Goal: Use online tool/utility: Utilize a website feature to perform a specific function

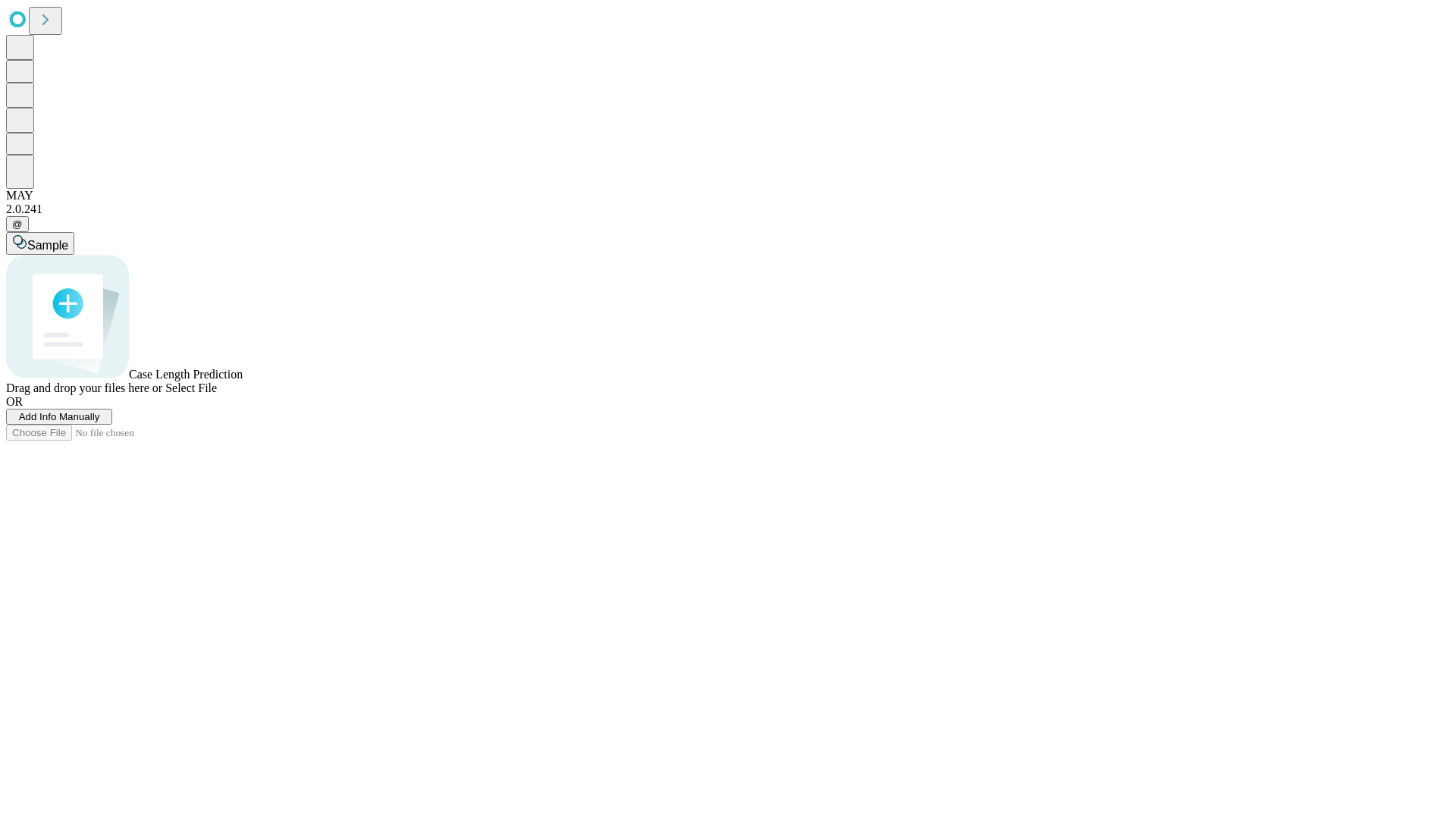
click at [100, 422] on span "Add Info Manually" at bounding box center [60, 416] width 81 height 11
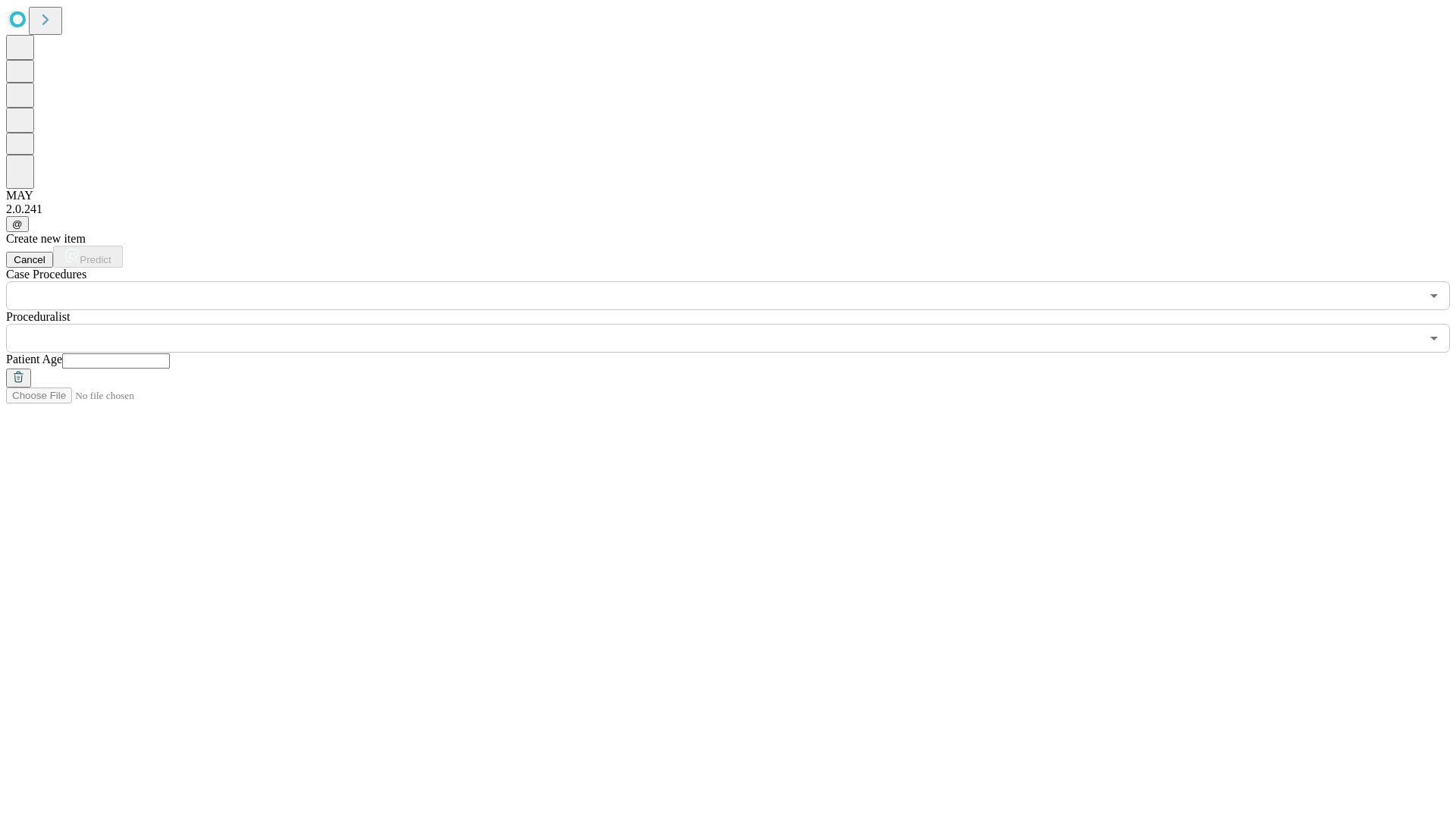
click at [170, 353] on input "text" at bounding box center [116, 360] width 107 height 15
type input "**"
click at [738, 324] on input "text" at bounding box center [713, 338] width 1414 height 29
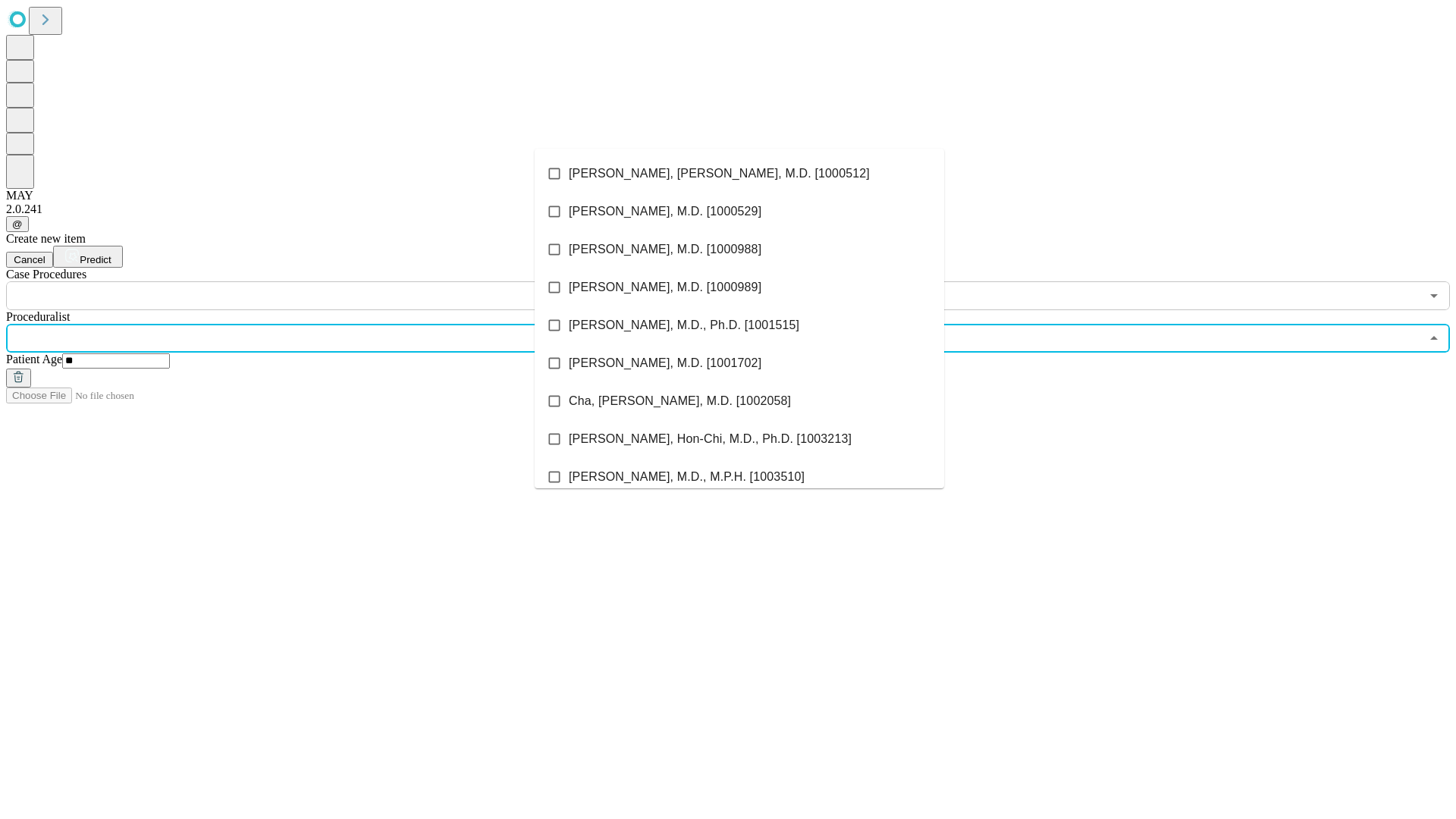
click at [739, 173] on li "[PERSON_NAME], [PERSON_NAME], M.D. [1000512]" at bounding box center [739, 173] width 410 height 38
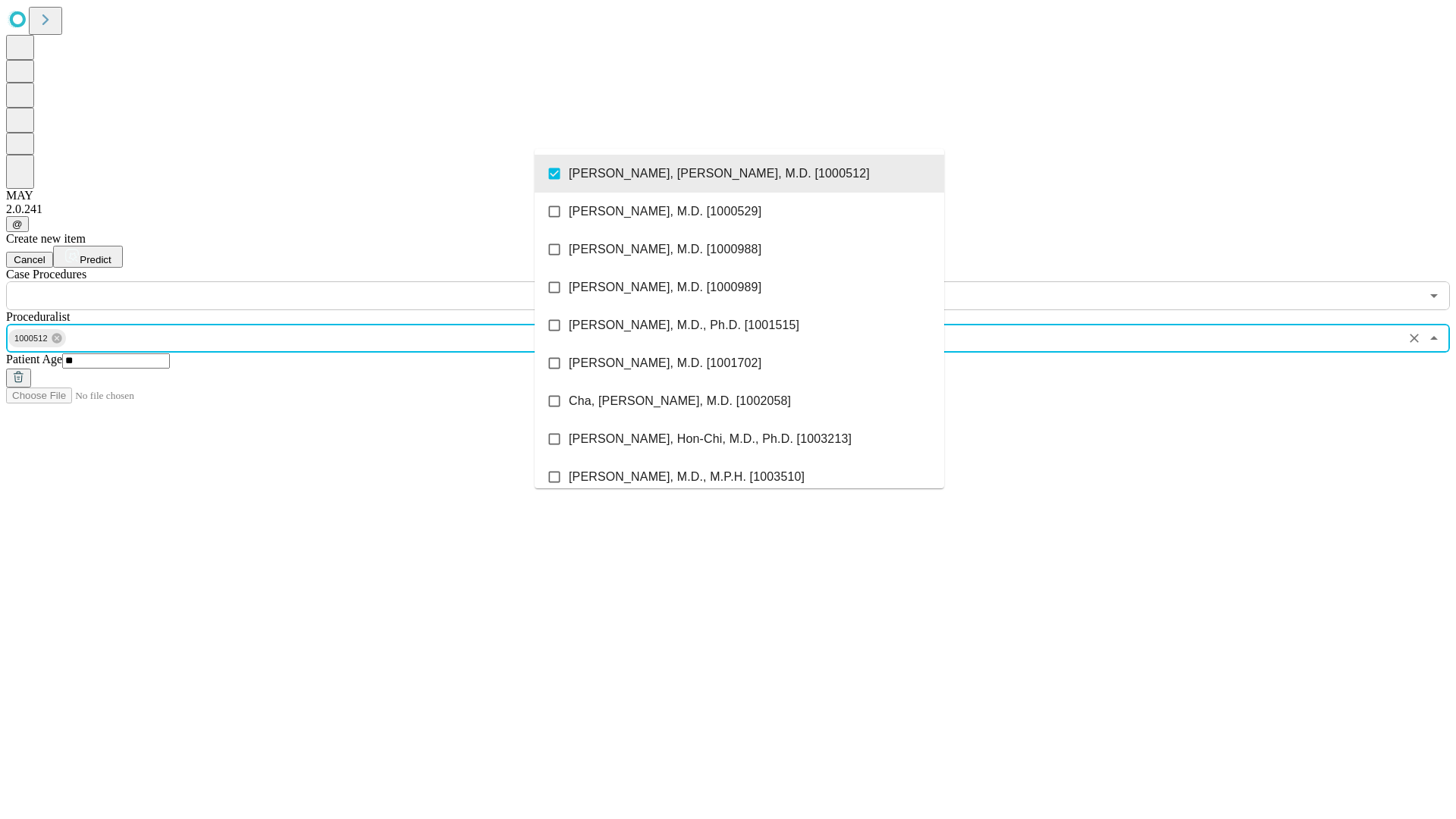
click at [318, 281] on input "text" at bounding box center [713, 295] width 1414 height 29
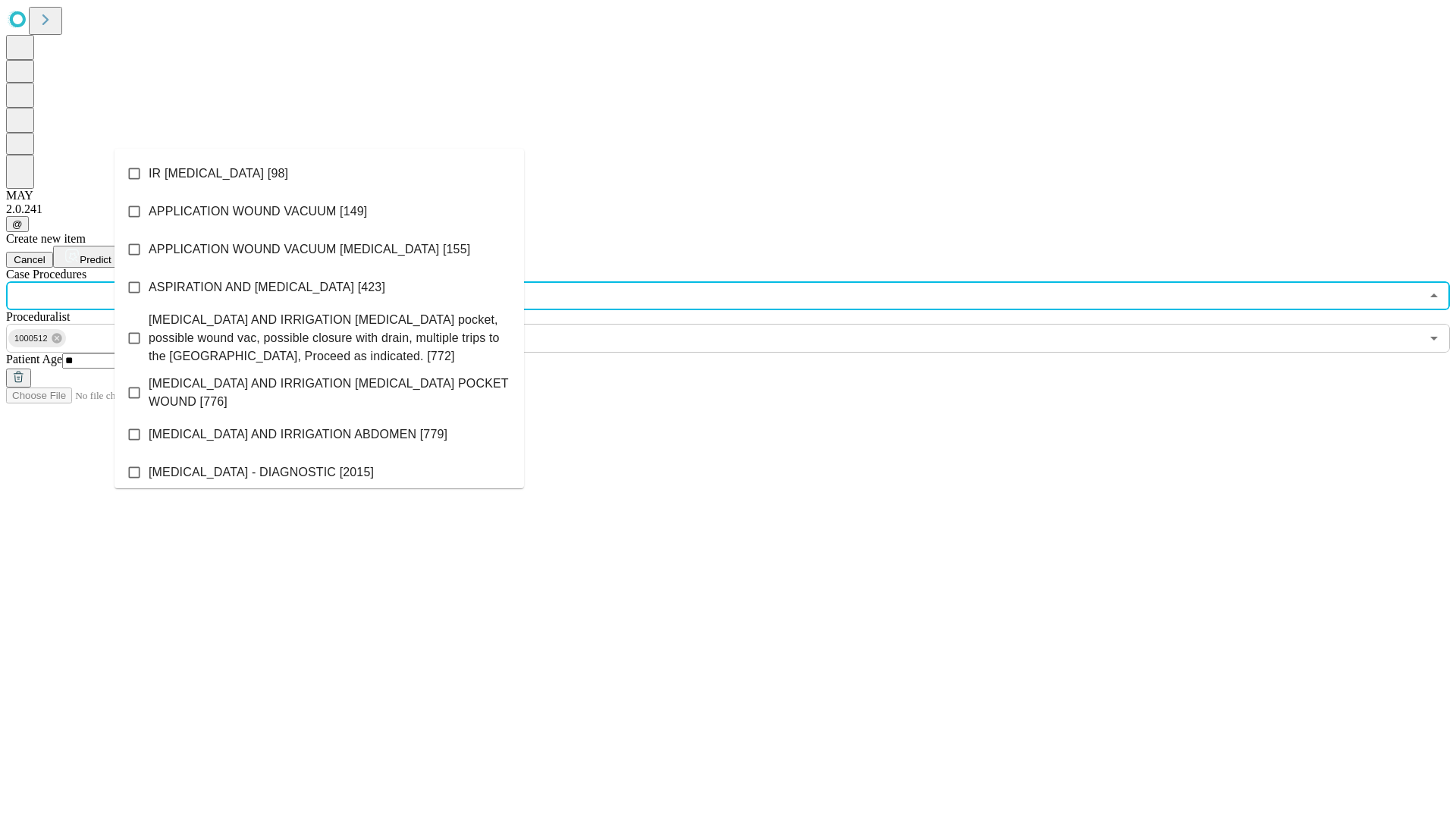
click at [319, 173] on li "IR [MEDICAL_DATA] [98]" at bounding box center [319, 173] width 410 height 38
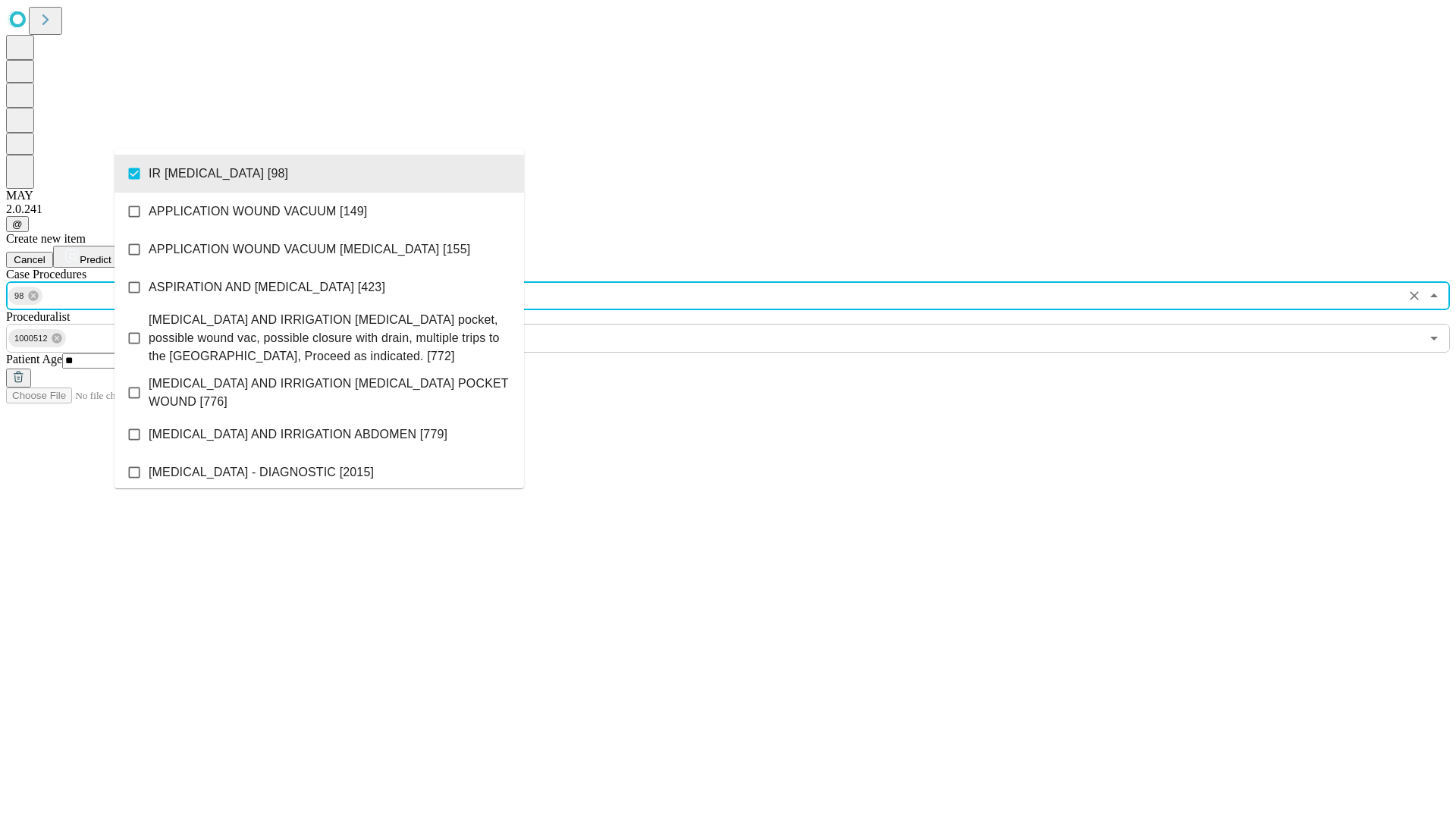
click at [111, 254] on span "Predict" at bounding box center [94, 259] width 31 height 11
